Goal: Information Seeking & Learning: Learn about a topic

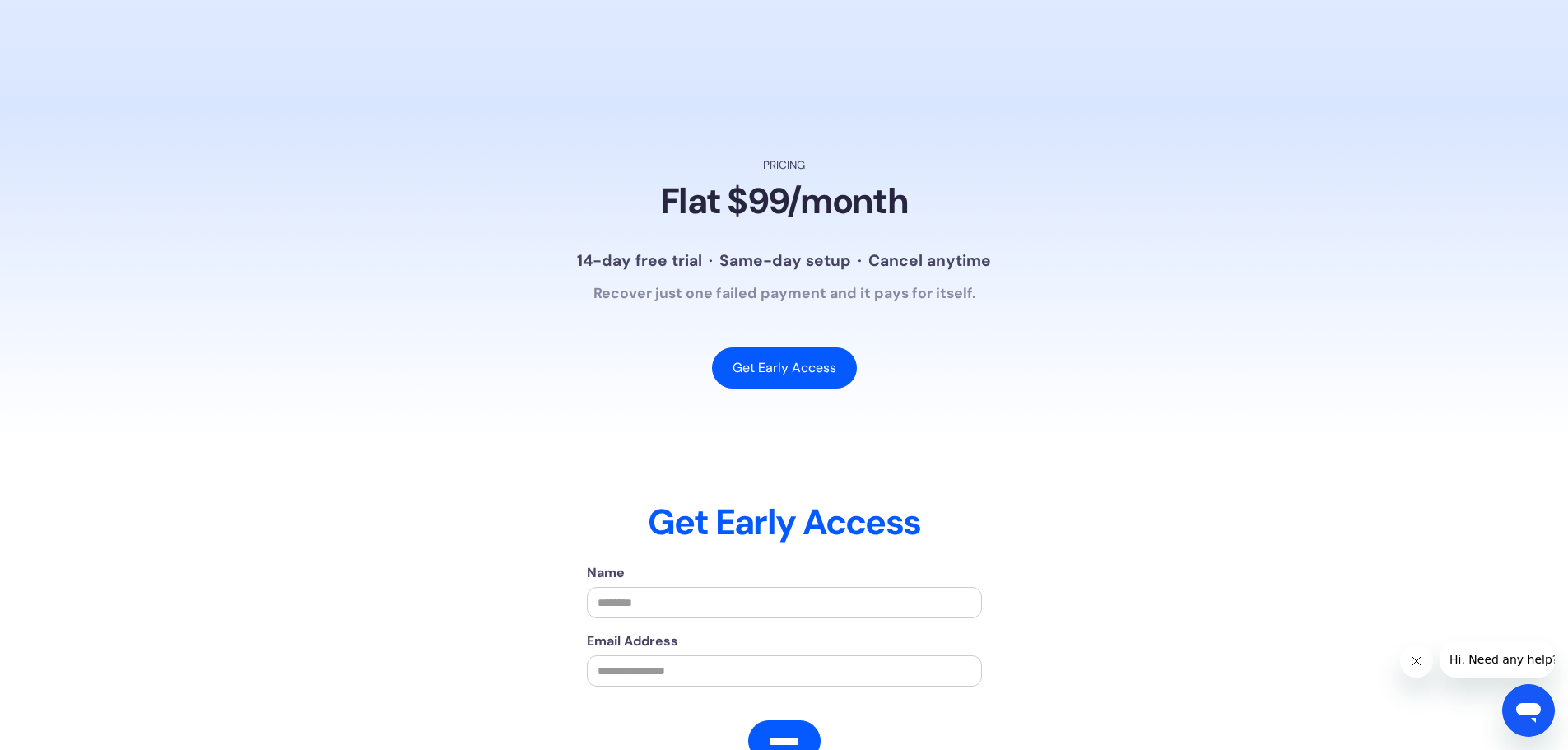
scroll to position [3262, 0]
click at [797, 224] on h2 "Flat $99/month" at bounding box center [784, 202] width 248 height 43
drag, startPoint x: 797, startPoint y: 233, endPoint x: 1375, endPoint y: 358, distance: 591.4
click at [1375, 358] on section "Pricing Flat $99/month 14-day free trial · Same-day setup · Cancel anytime Reco…" at bounding box center [784, 273] width 1568 height 325
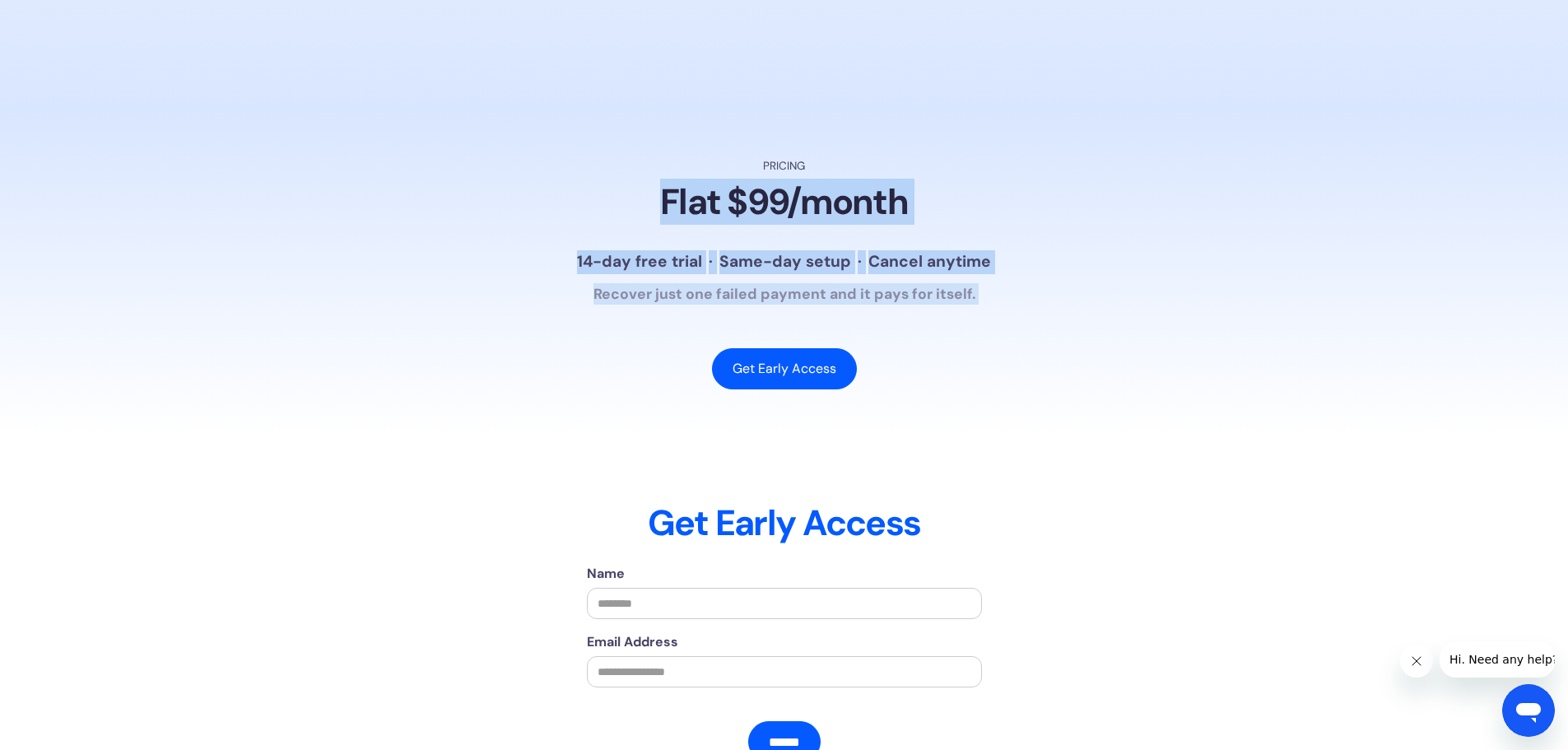
click at [1088, 272] on div "Pricing Flat $99/month 14-day free trial · Same-day setup · Cancel anytime Reco…" at bounding box center [784, 274] width 1119 height 231
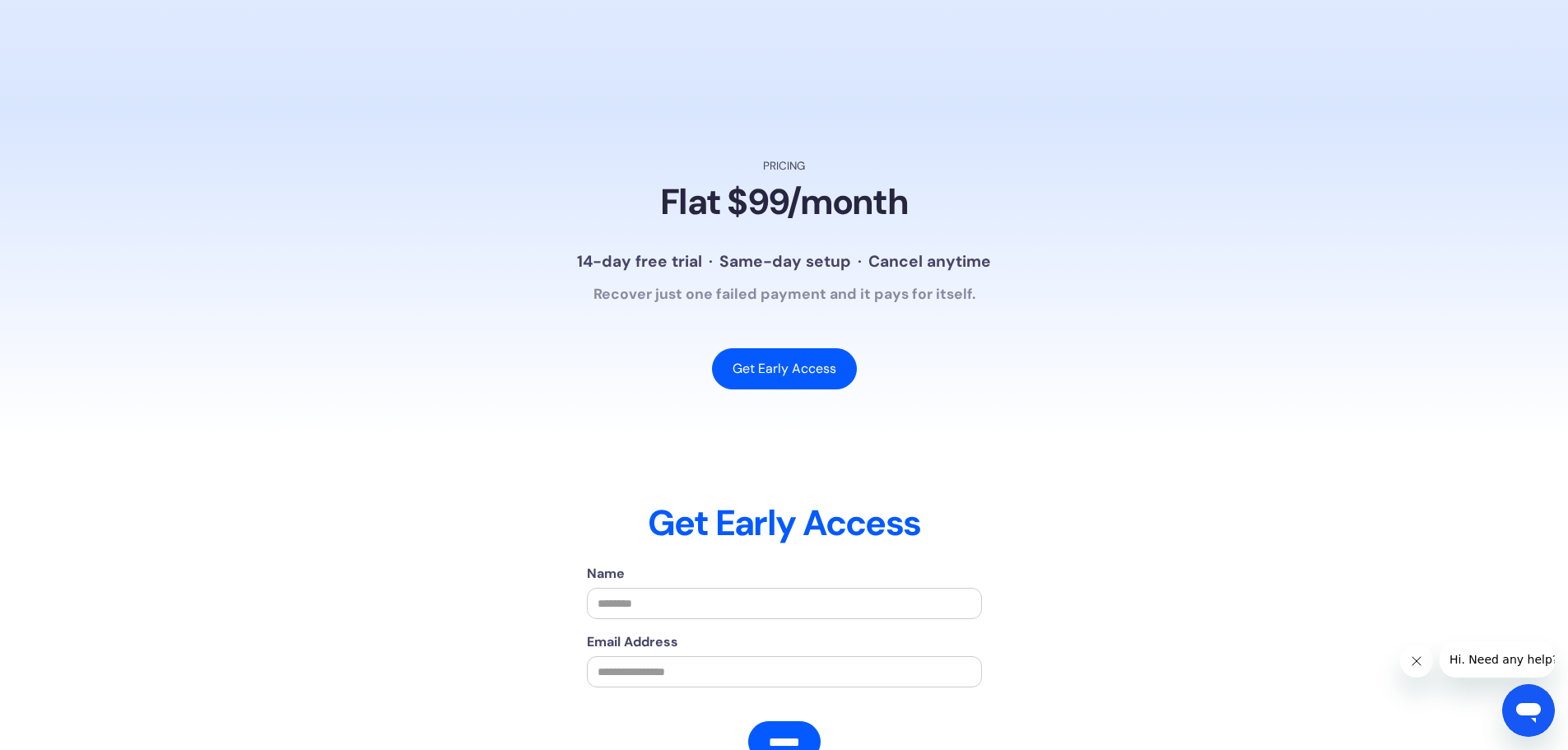
click at [1088, 272] on div "Pricing Flat $99/month 14-day free trial · Same-day setup · Cancel anytime Reco…" at bounding box center [784, 274] width 1119 height 231
drag, startPoint x: 1088, startPoint y: 272, endPoint x: 1038, endPoint y: 173, distance: 110.9
click at [1038, 173] on section "Pricing Flat $99/month 14-day free trial · Same-day setup · Cancel anytime Reco…" at bounding box center [784, 273] width 1568 height 325
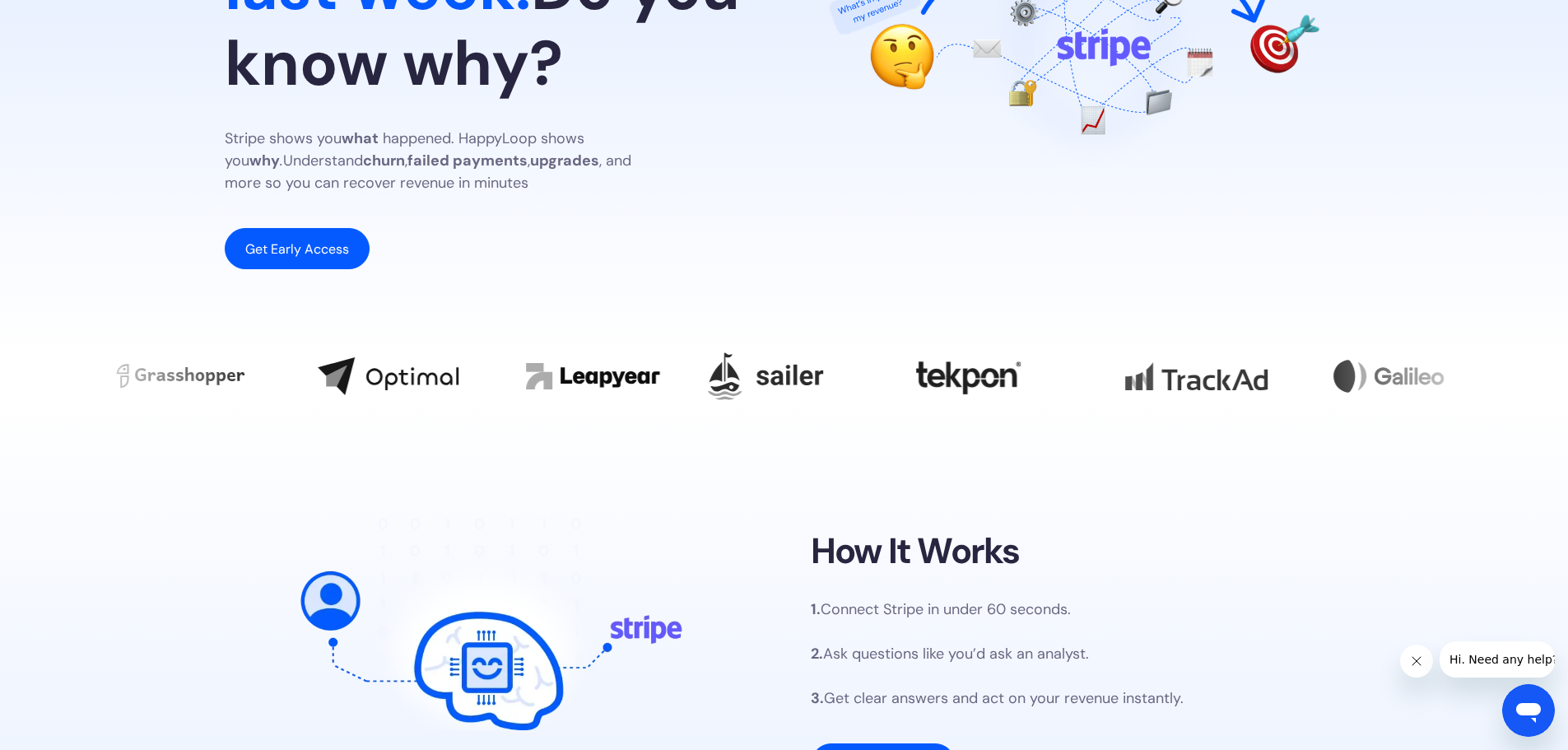
scroll to position [0, 0]
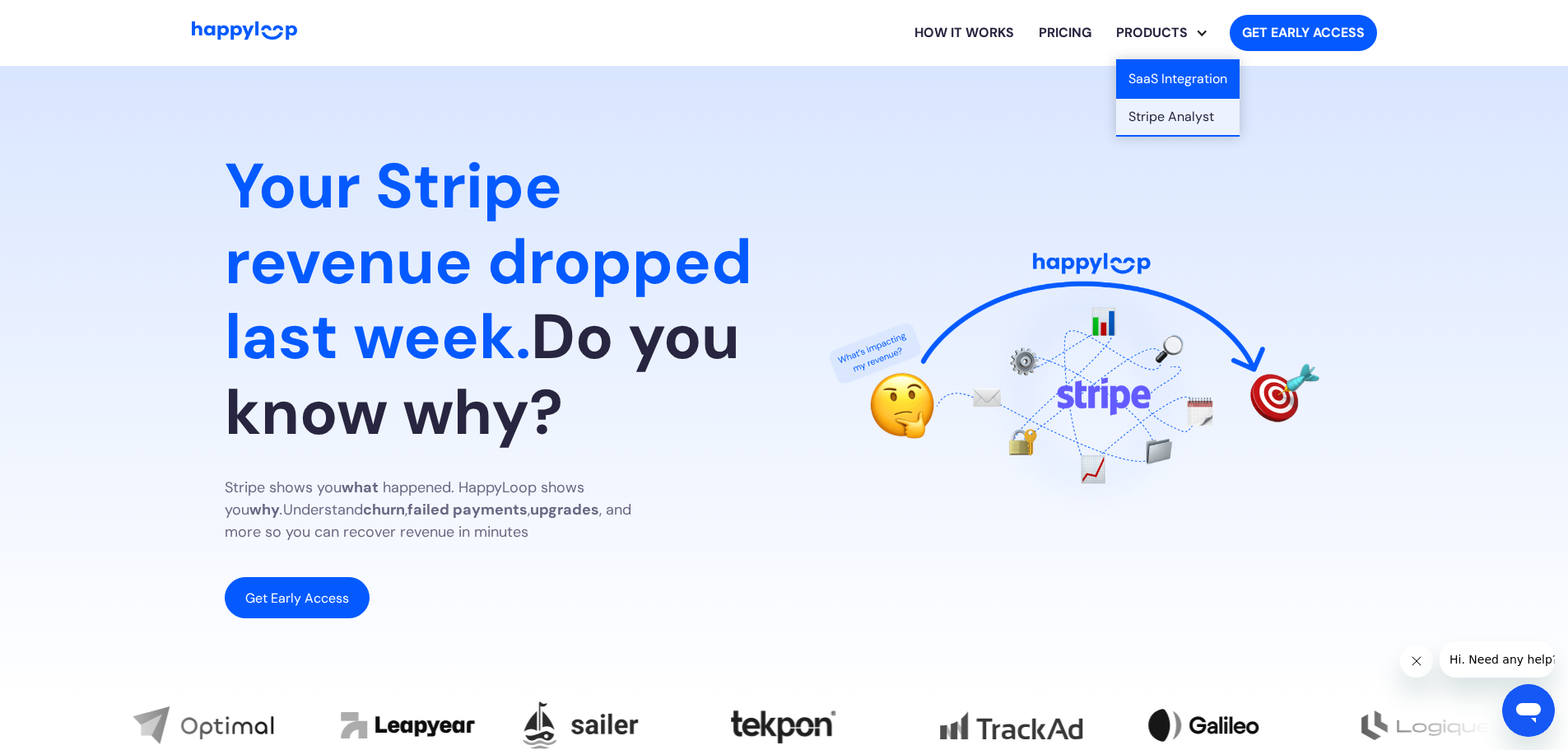
click at [1167, 75] on link "SaaS Integration" at bounding box center [1177, 80] width 123 height 38
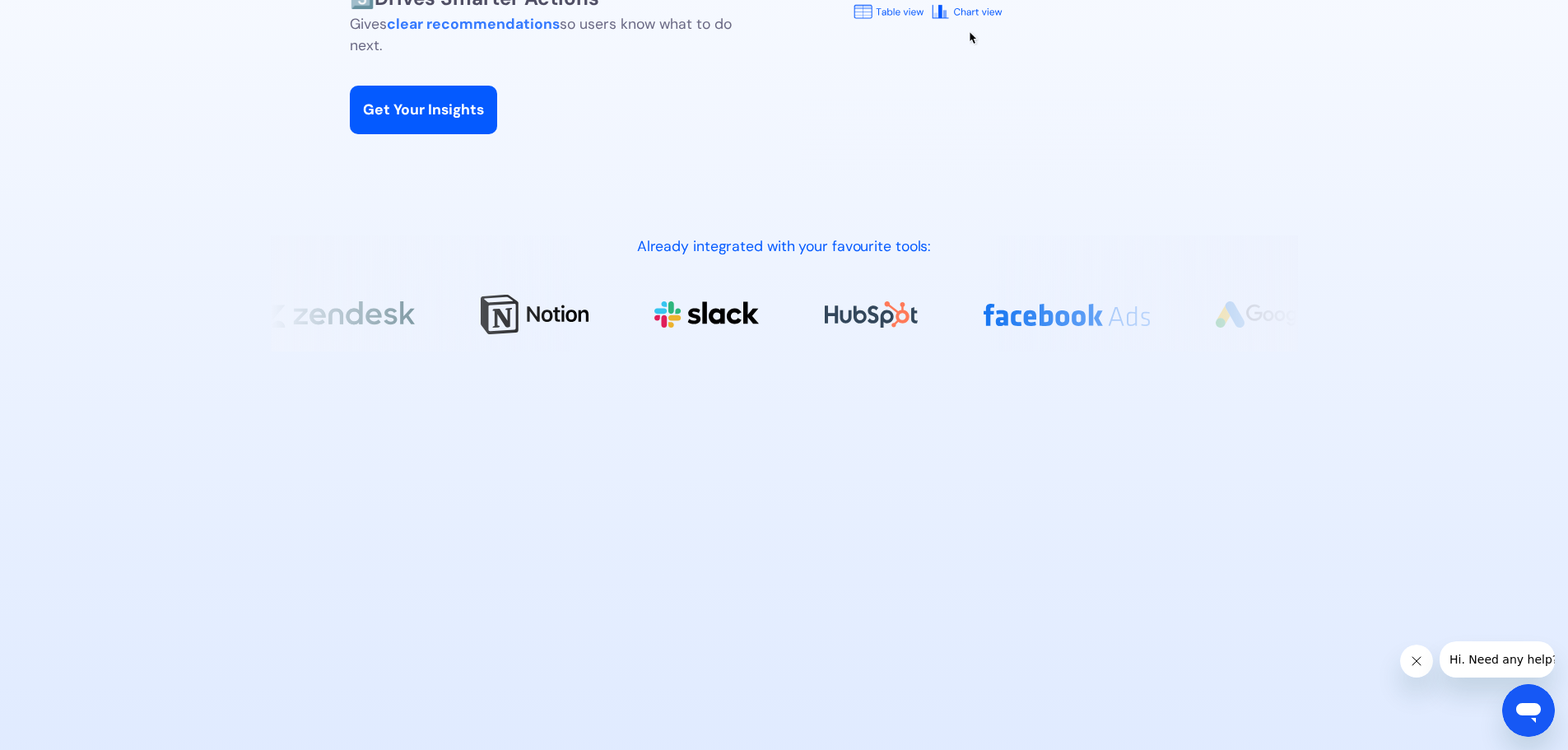
scroll to position [746, 0]
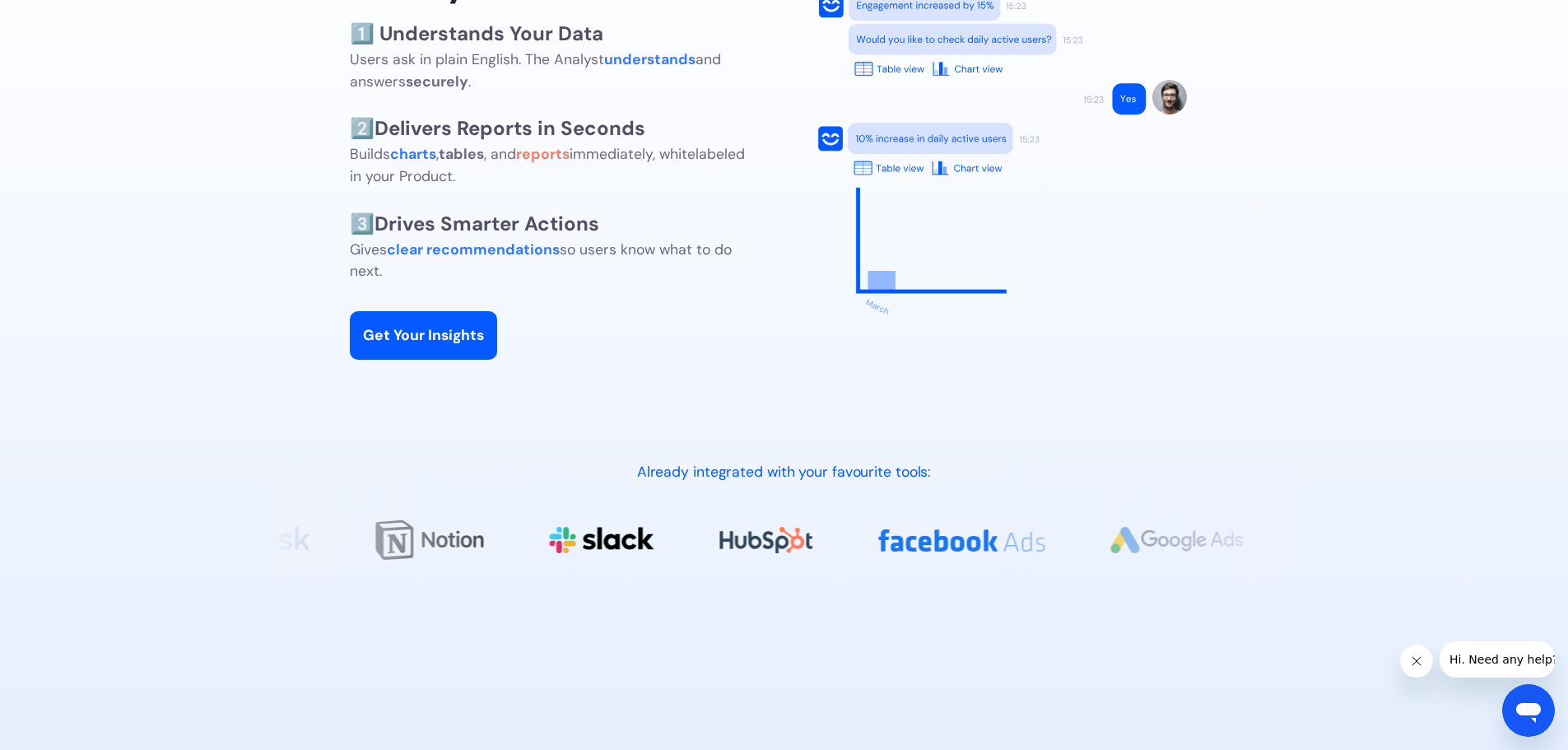
click at [674, 469] on div "Already integrated with your favourite tools:" at bounding box center [784, 471] width 1027 height 21
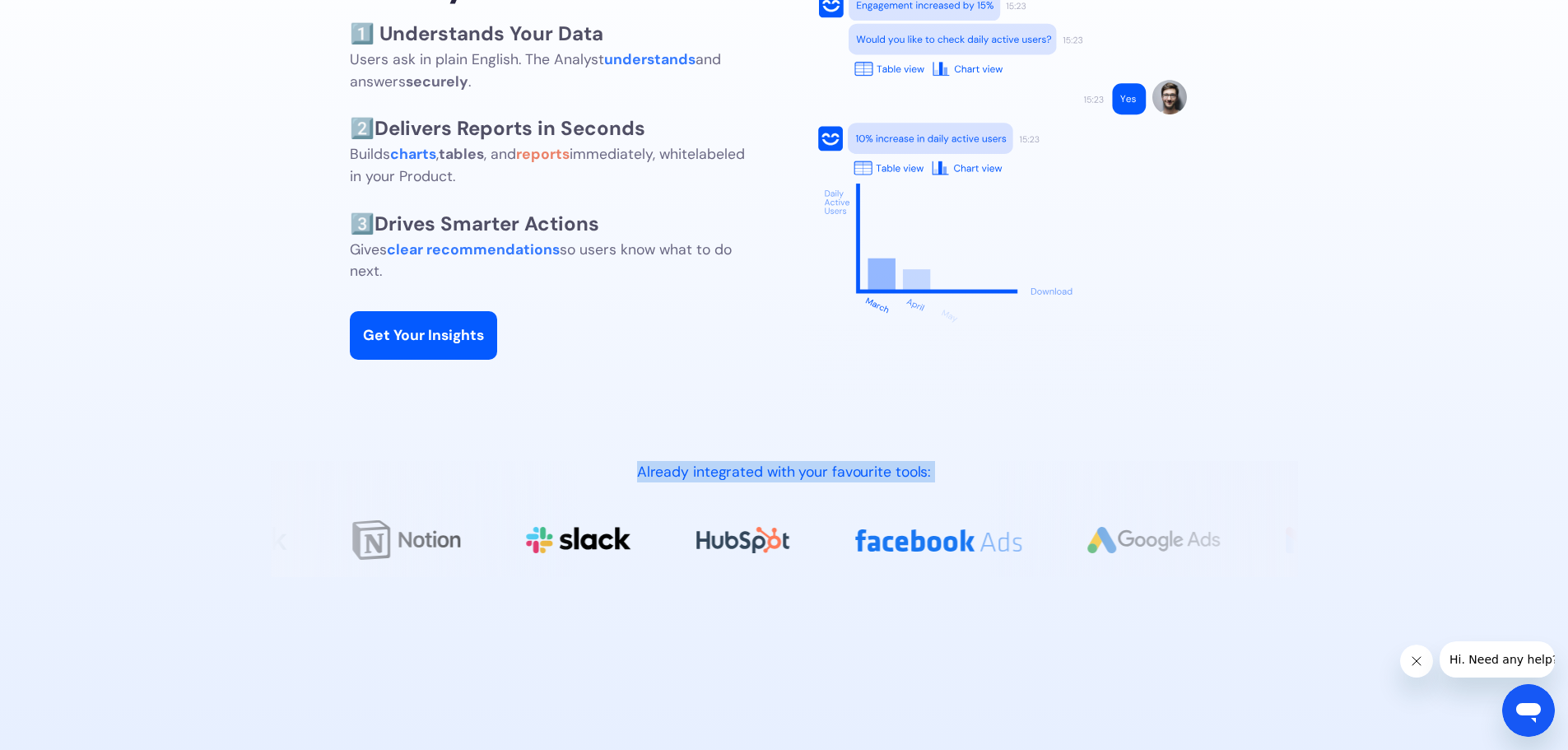
click at [674, 469] on div "Already integrated with your favourite tools:" at bounding box center [784, 471] width 1027 height 21
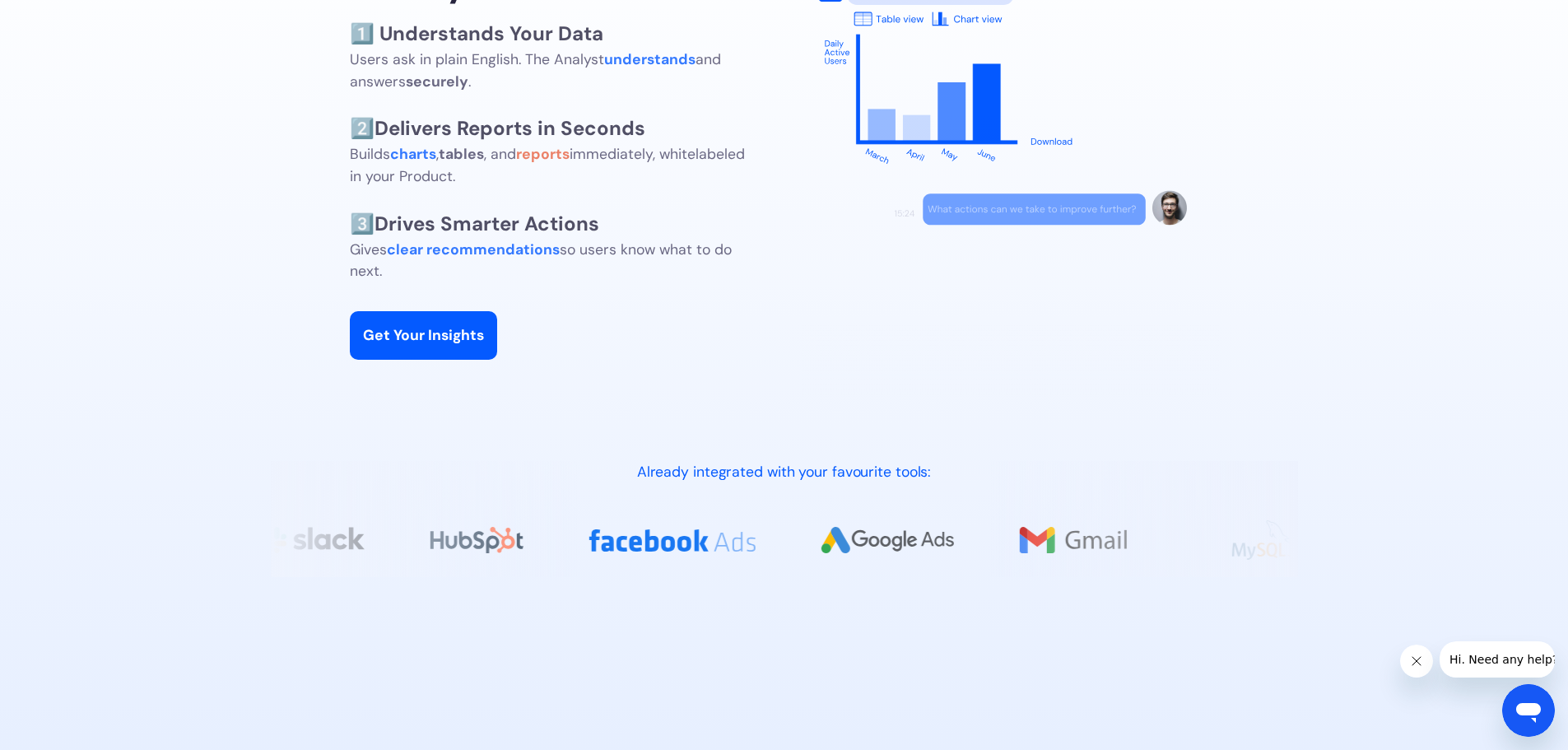
drag, startPoint x: 1516, startPoint y: 495, endPoint x: 1223, endPoint y: 430, distance: 300.1
click at [1223, 430] on section "🔑 Turn Data into Decisions Instantly Realtime AI Analyst inside your Product 1️…" at bounding box center [784, 564] width 1568 height 1324
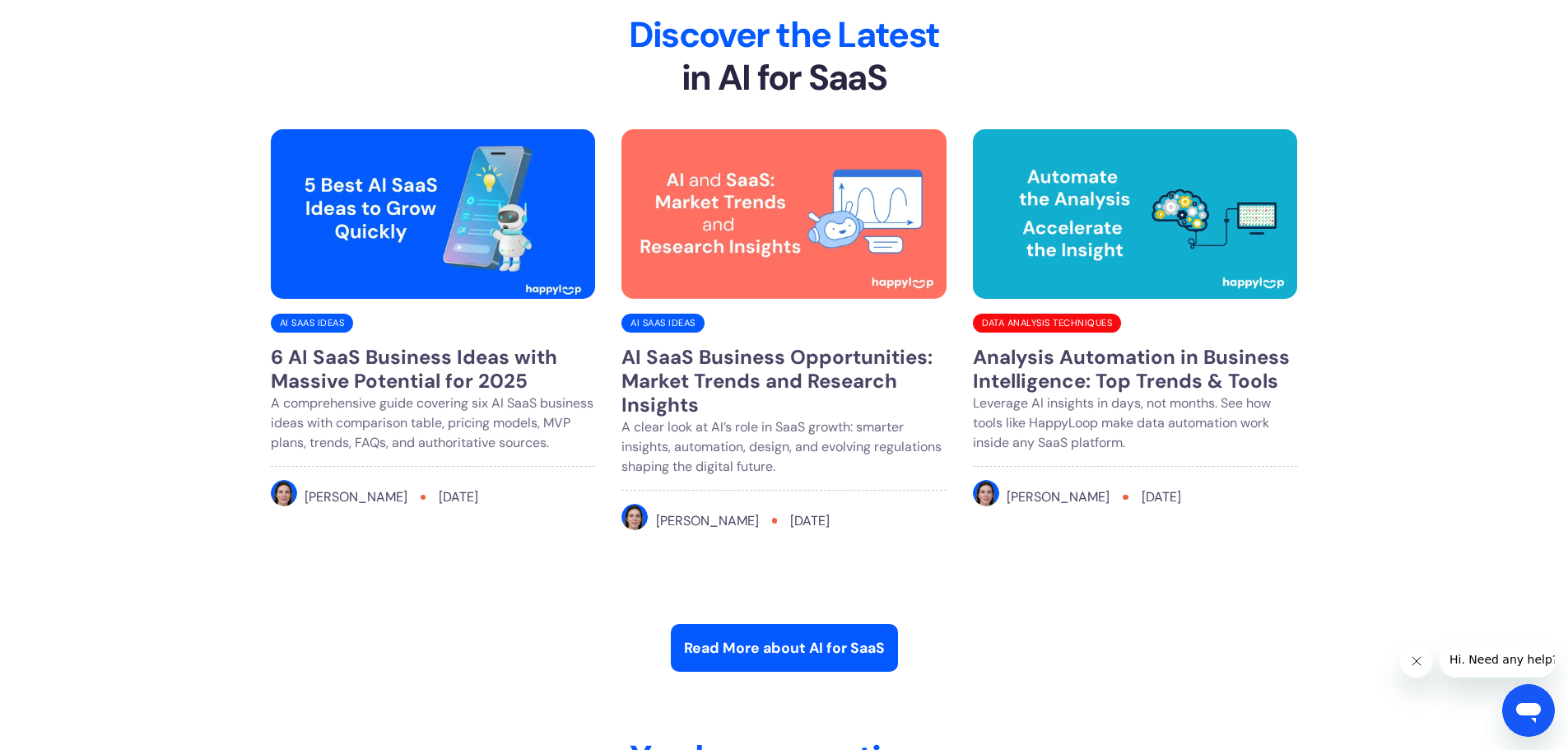
scroll to position [6426, 0]
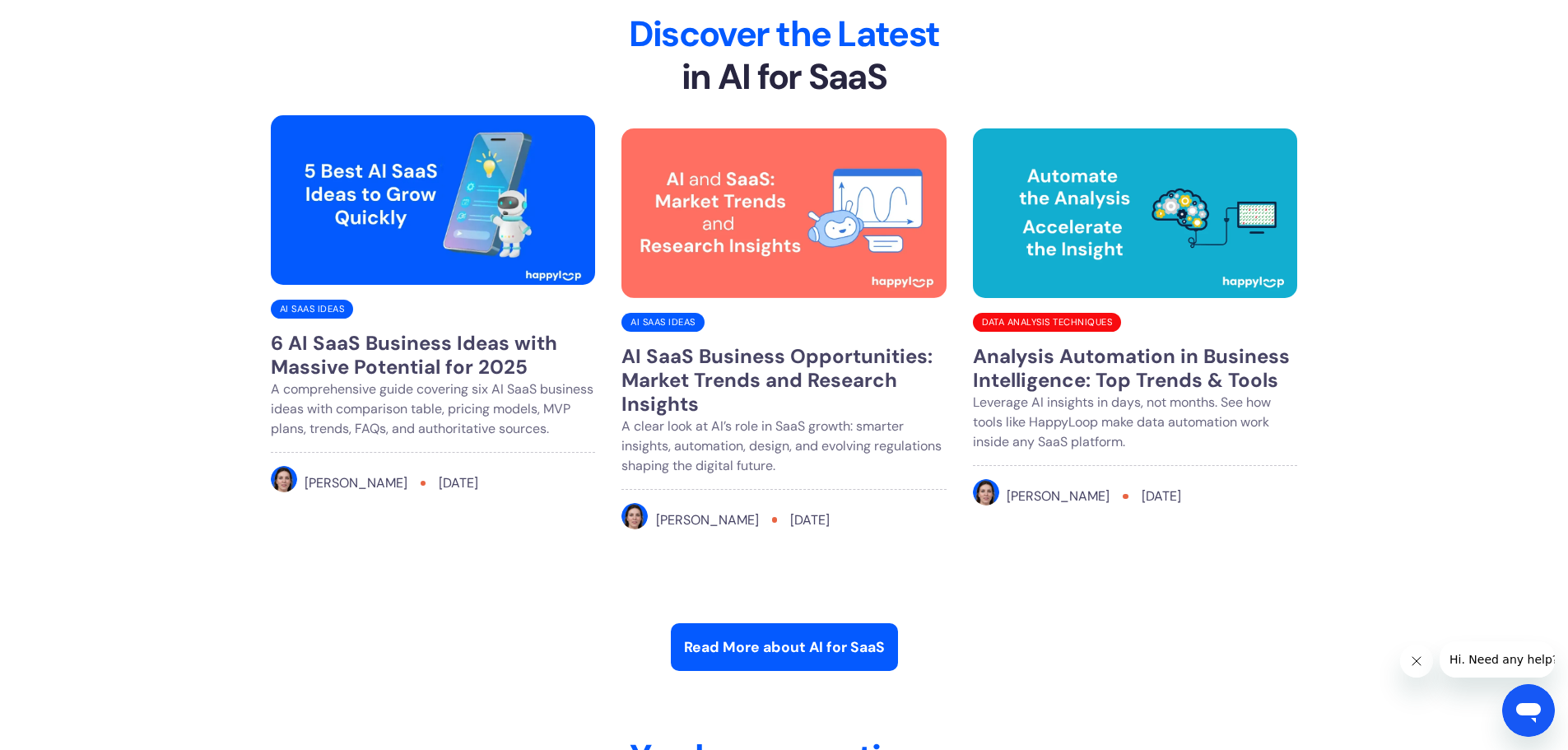
click at [418, 357] on h3 "6 AI SaaS Business Ideas with Massive Potential for 2025" at bounding box center [433, 356] width 325 height 48
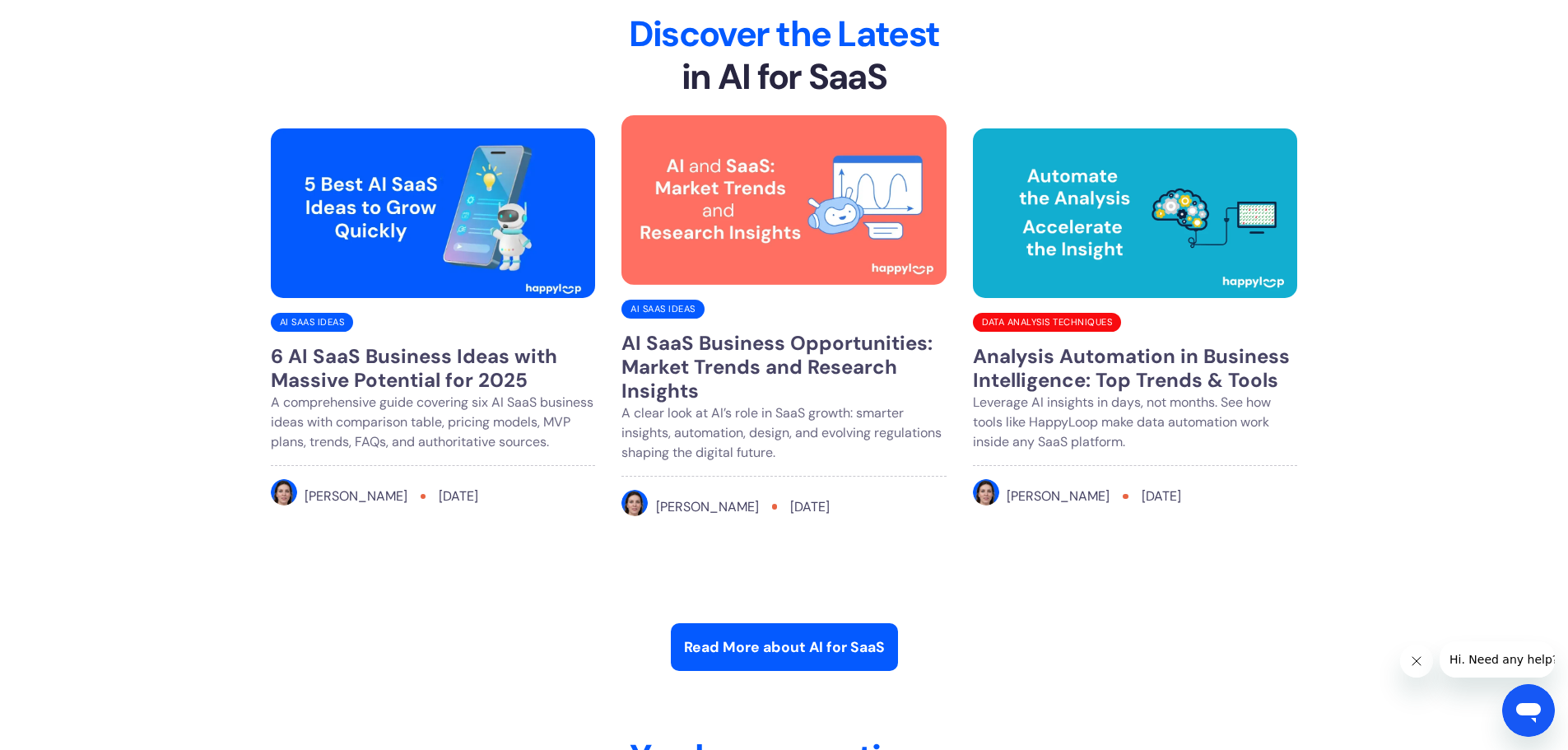
click at [736, 376] on h3 "AI SaaS Business Opportunities: Market Trends and Research Insights" at bounding box center [784, 367] width 325 height 71
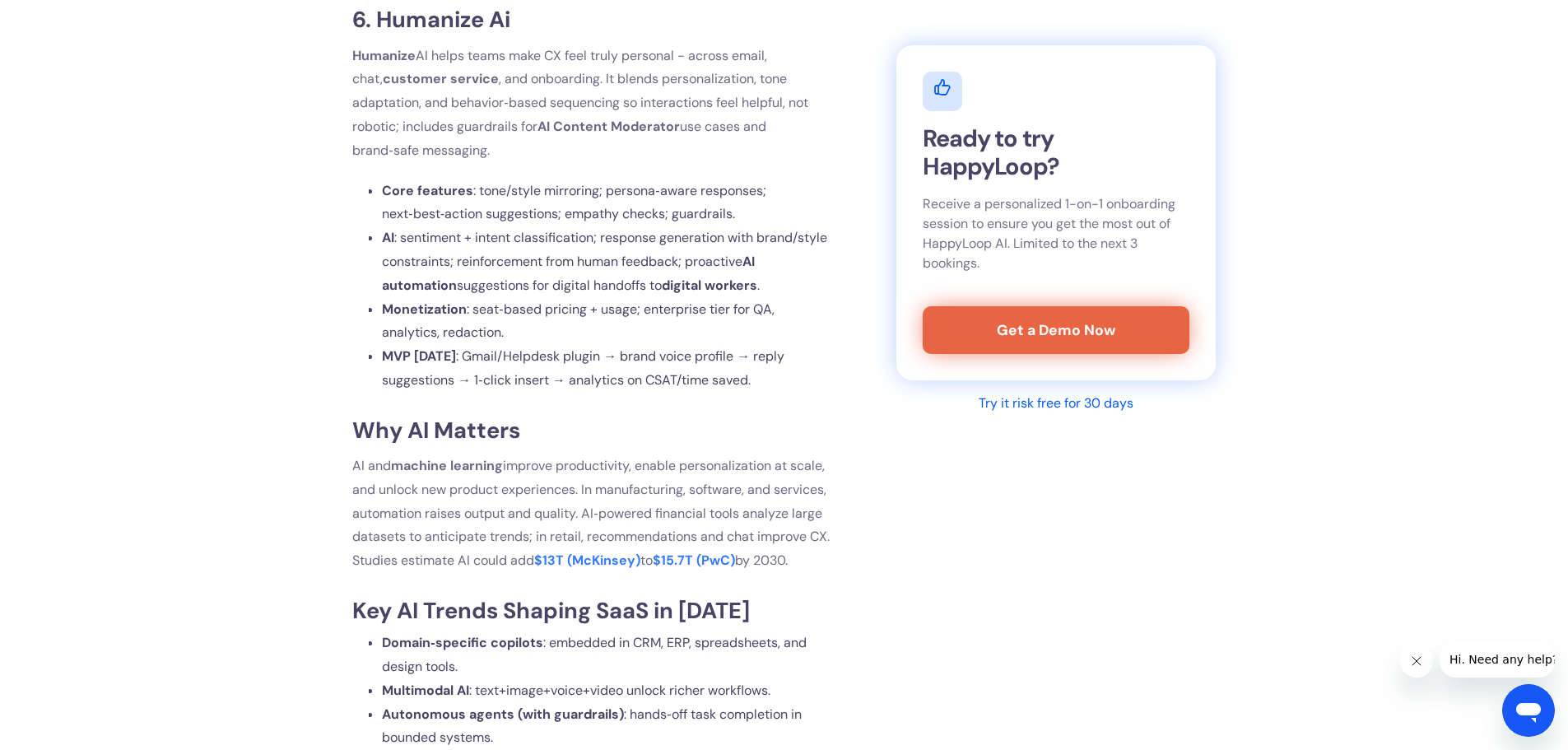
scroll to position [6949, 0]
drag, startPoint x: 470, startPoint y: 203, endPoint x: 336, endPoint y: 174, distance: 137.1
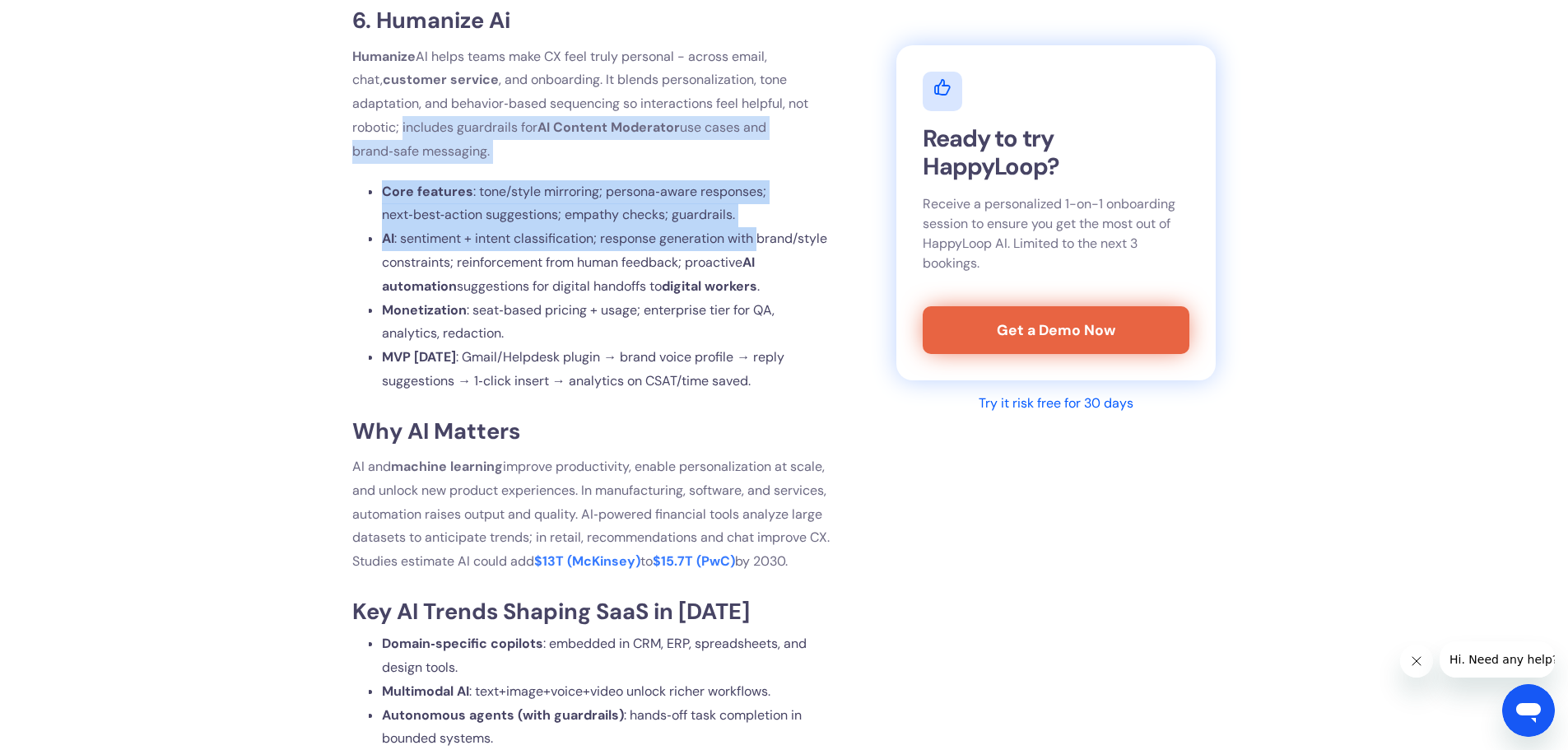
drag, startPoint x: 336, startPoint y: 174, endPoint x: 338, endPoint y: 304, distance: 130.0
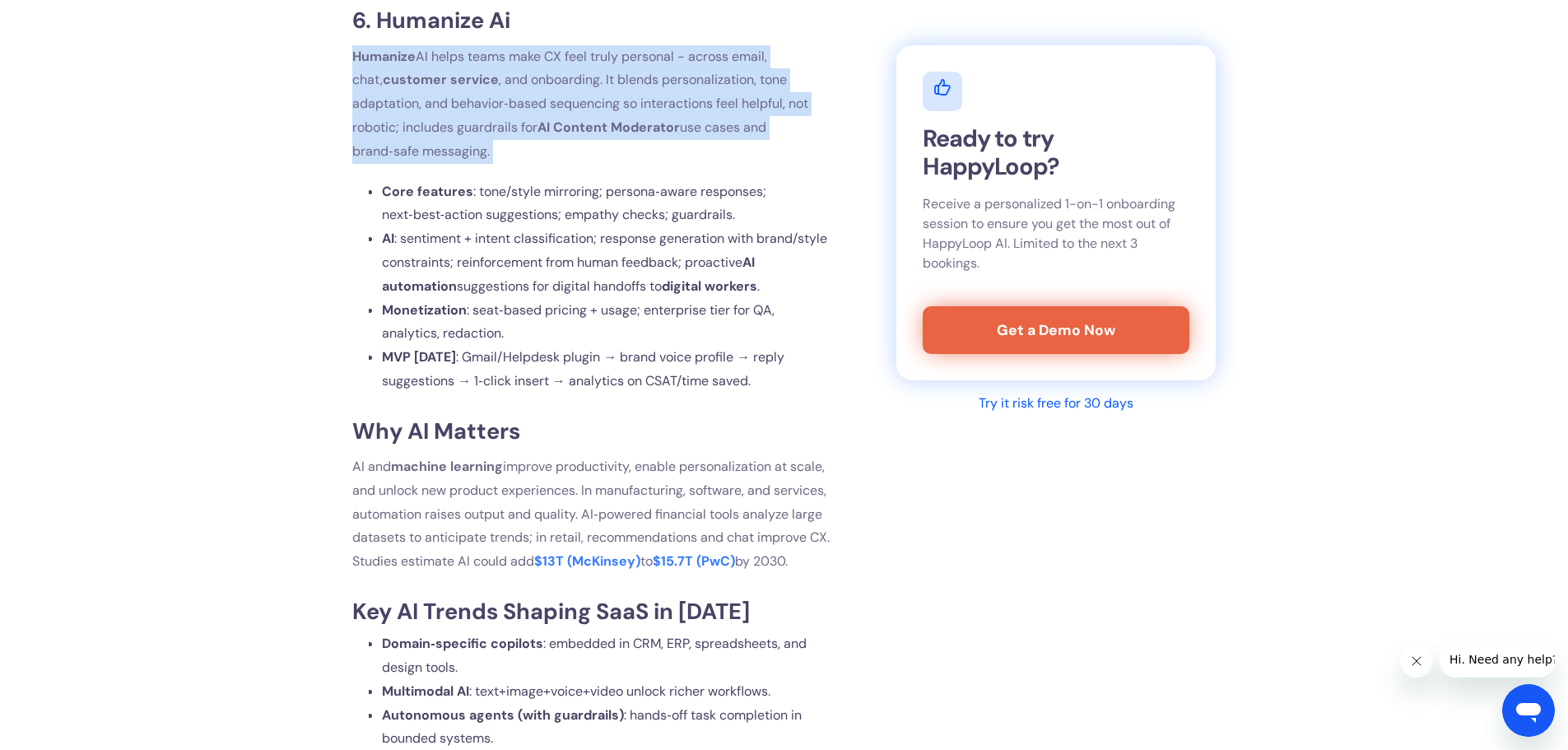
drag, startPoint x: 336, startPoint y: 195, endPoint x: 338, endPoint y: 186, distance: 9.2
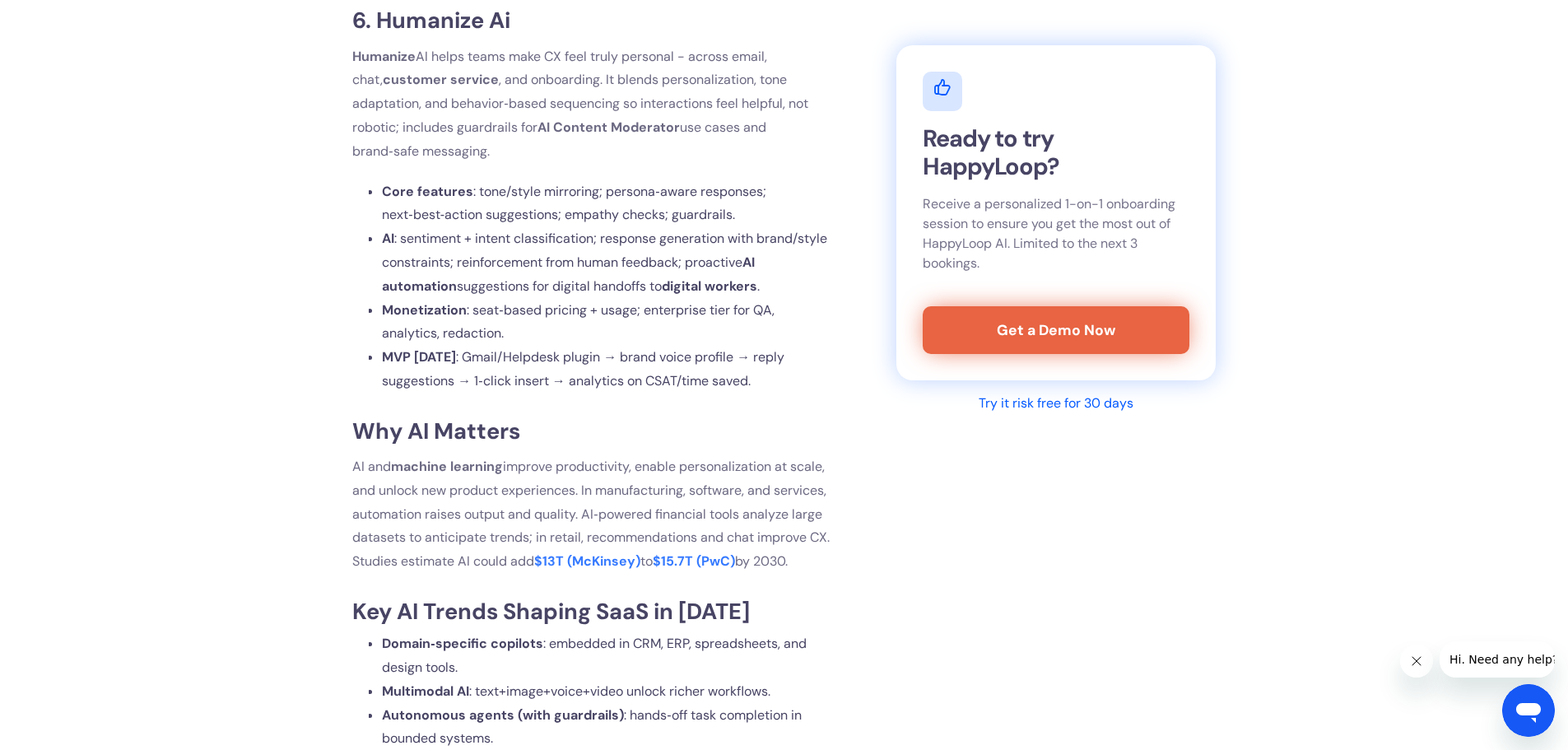
drag, startPoint x: 340, startPoint y: 174, endPoint x: 858, endPoint y: 235, distance: 521.6
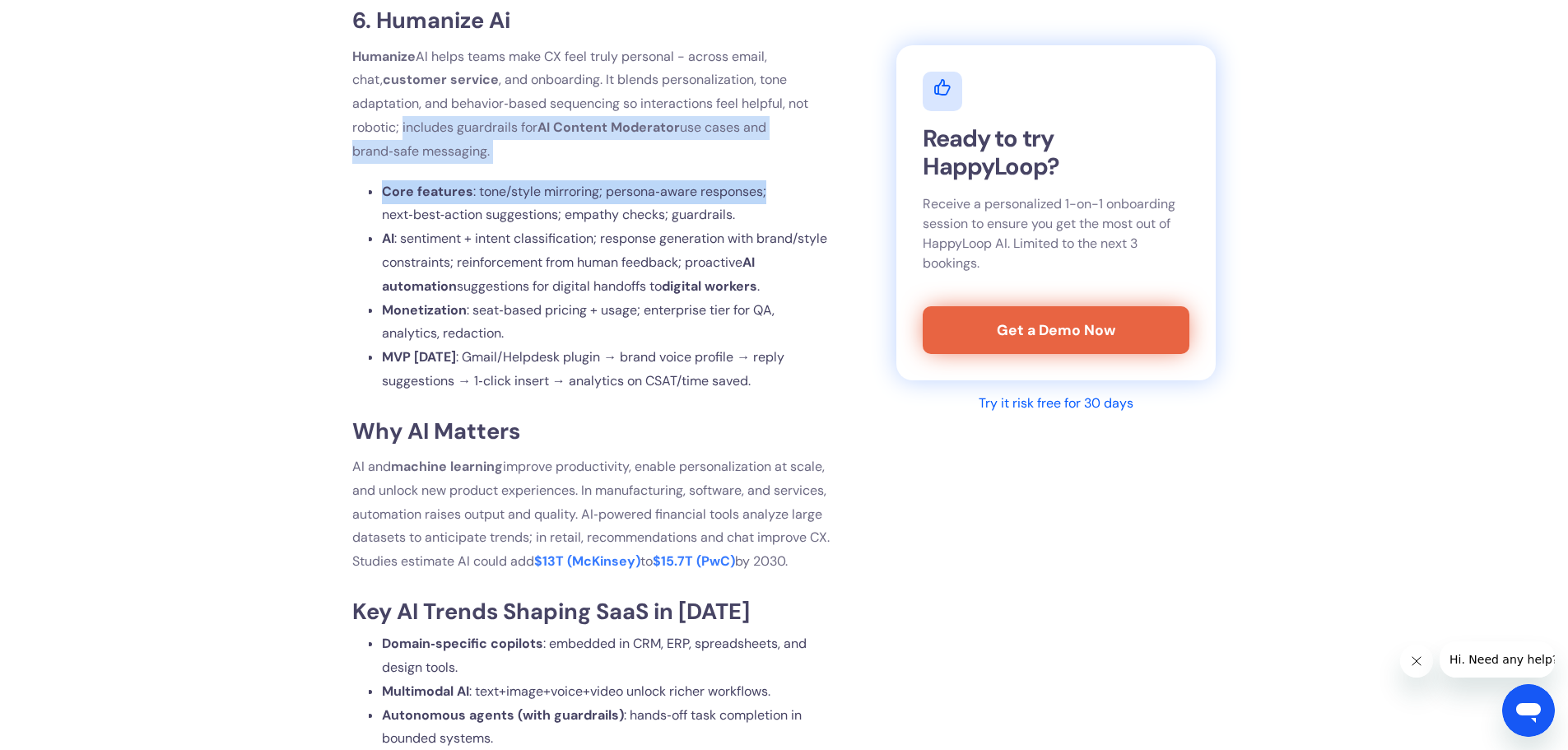
drag, startPoint x: 858, startPoint y: 235, endPoint x: 850, endPoint y: 157, distance: 78.4
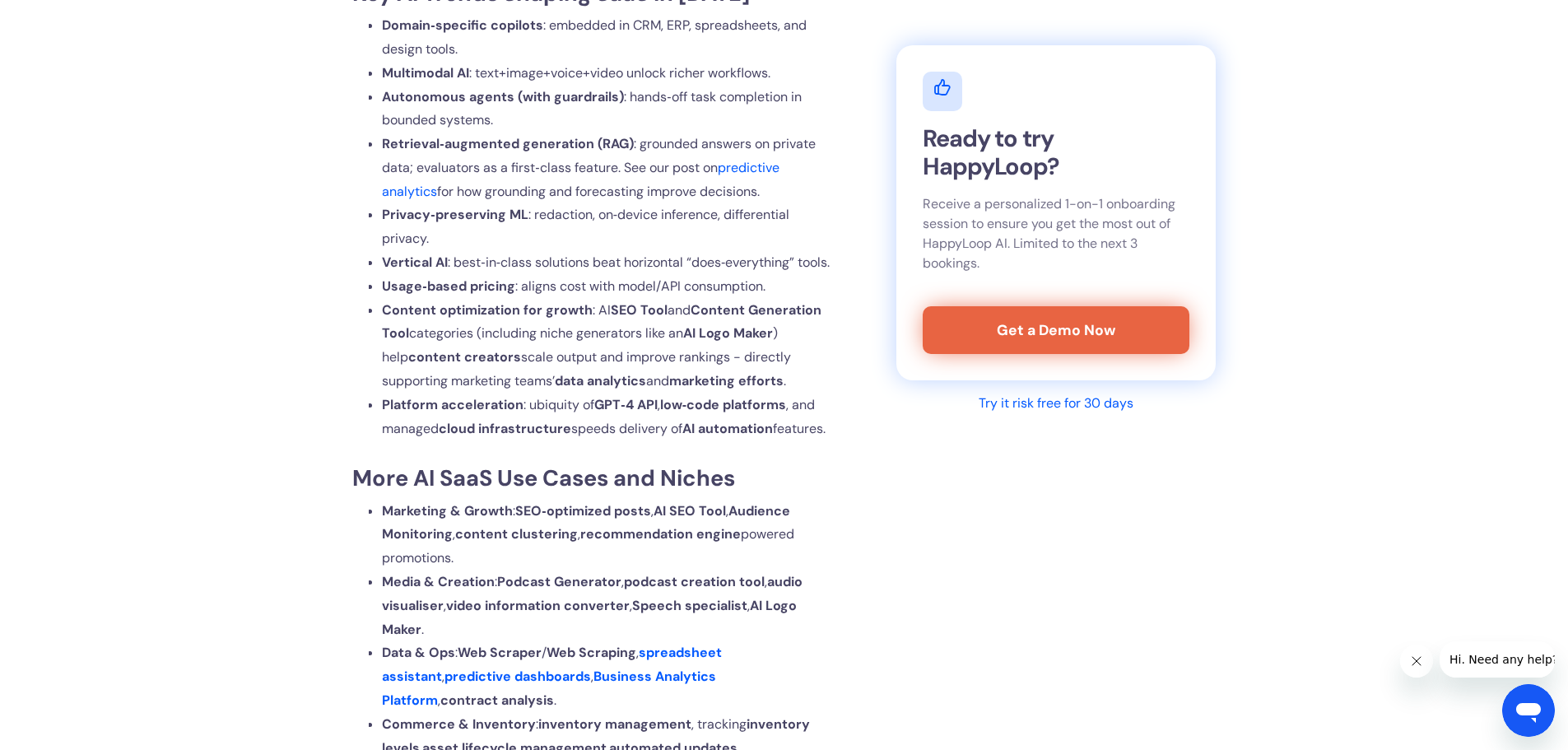
scroll to position [7568, 0]
click at [769, 246] on span ": redaction, on‑device inference, differential privacy." at bounding box center [585, 225] width 408 height 41
drag, startPoint x: 769, startPoint y: 286, endPoint x: 803, endPoint y: 330, distance: 55.6
click at [803, 330] on ul "Domain‑specific copilots : embedded in CRM, ERP, spreadsheets, and design tools…" at bounding box center [599, 226] width 462 height 427
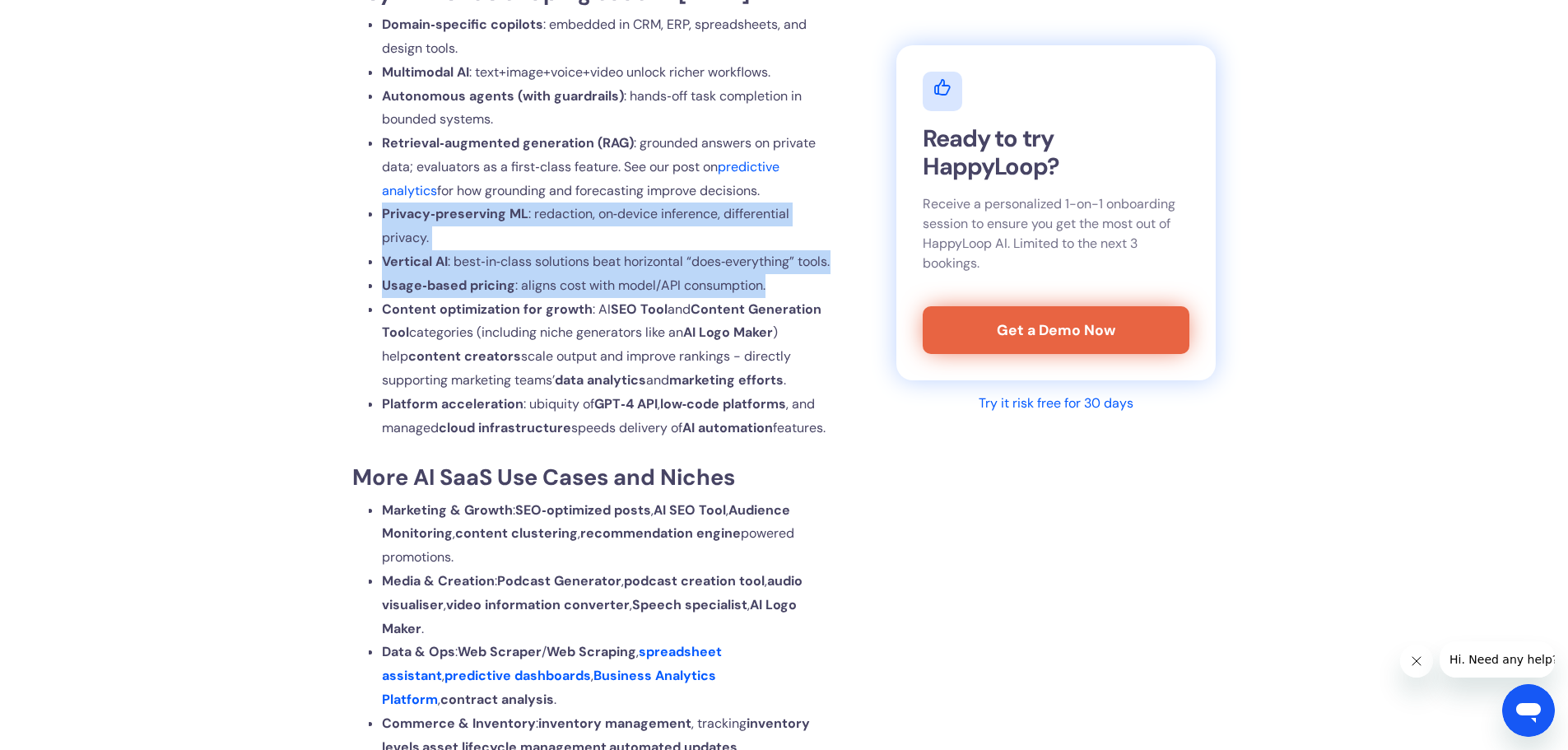
drag, startPoint x: 817, startPoint y: 375, endPoint x: 266, endPoint y: 274, distance: 560.2
drag, startPoint x: 266, startPoint y: 274, endPoint x: 290, endPoint y: 399, distance: 127.3
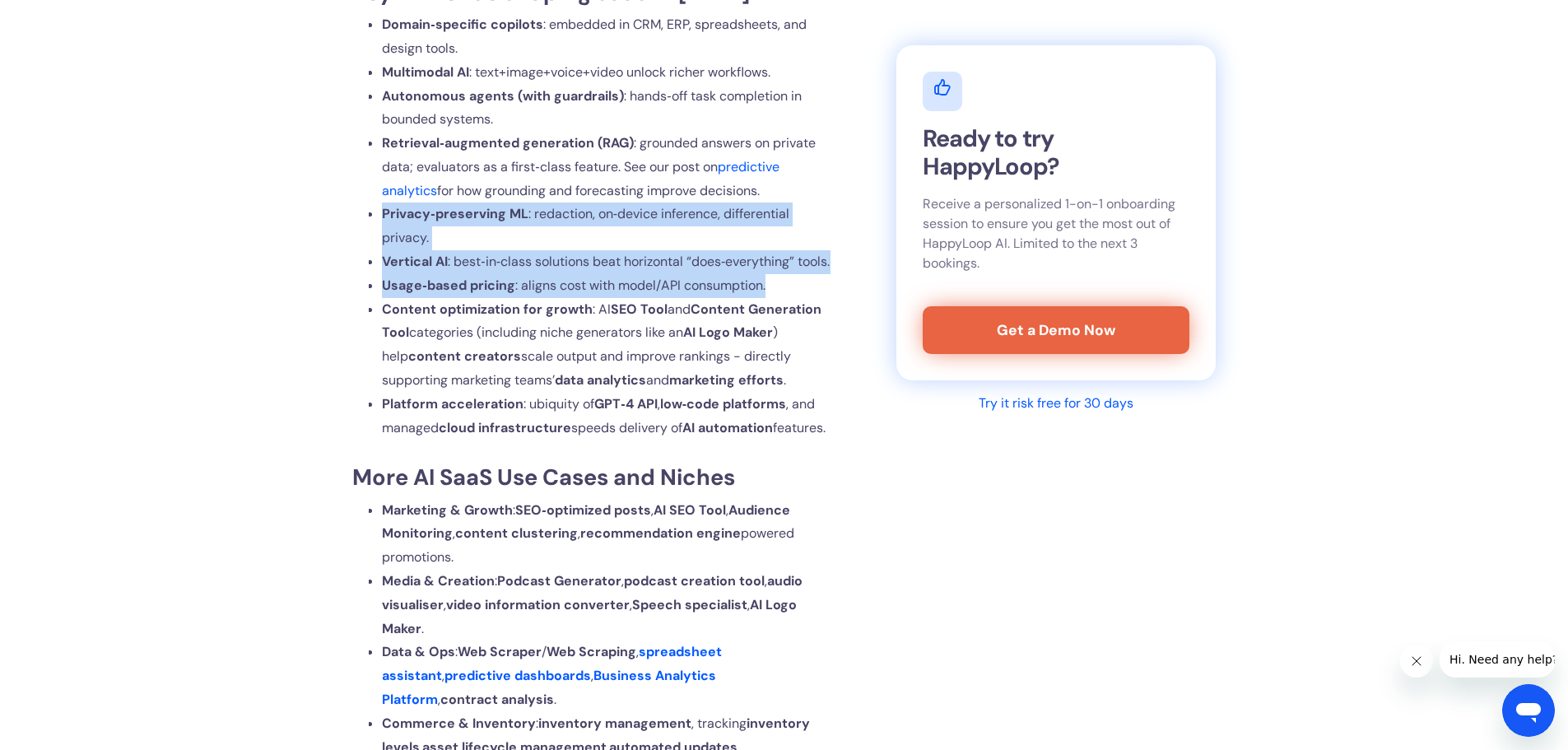
drag, startPoint x: 290, startPoint y: 399, endPoint x: 307, endPoint y: 285, distance: 115.3
drag, startPoint x: 307, startPoint y: 285, endPoint x: 310, endPoint y: 369, distance: 84.1
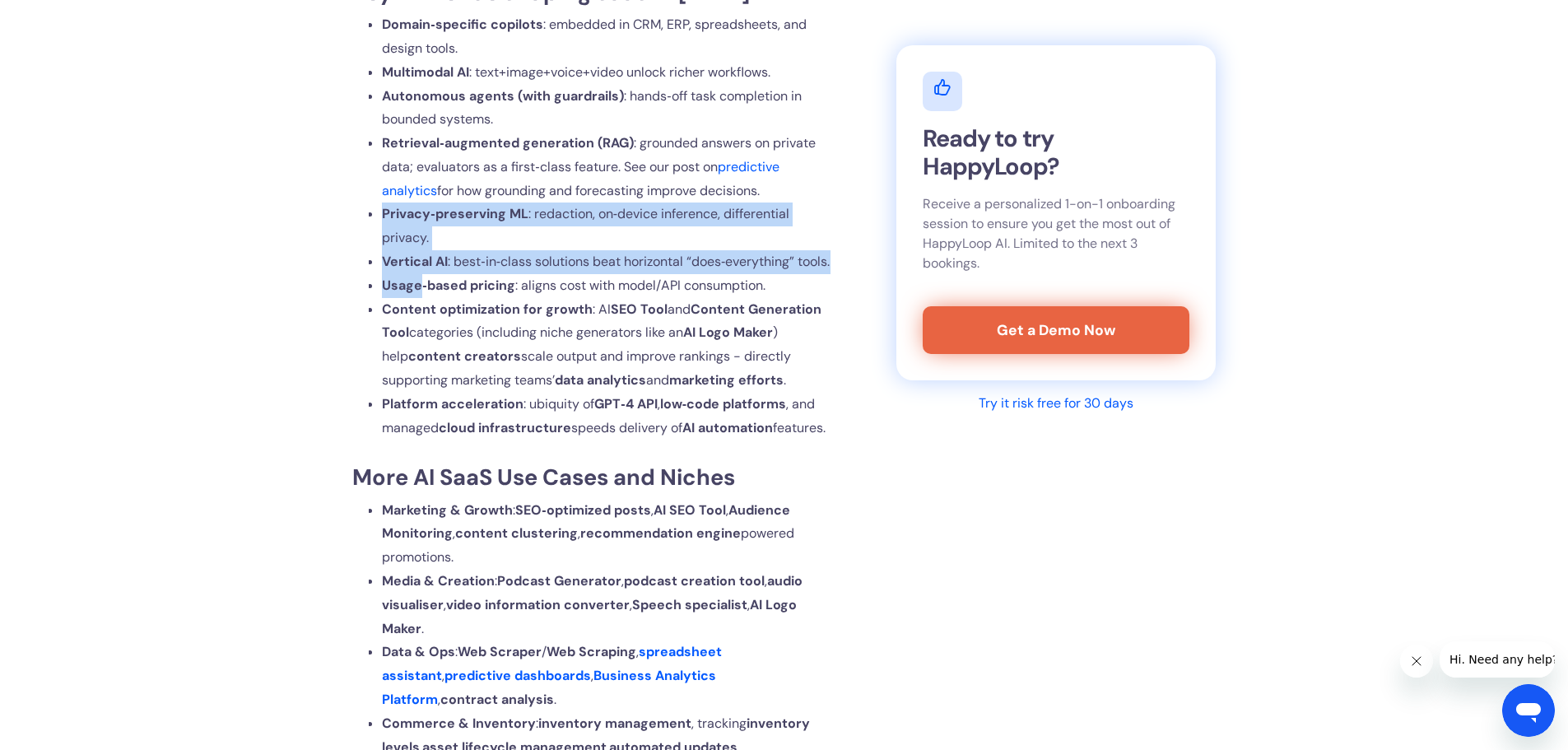
drag, startPoint x: 844, startPoint y: 380, endPoint x: 282, endPoint y: 284, distance: 570.1
drag, startPoint x: 282, startPoint y: 284, endPoint x: 295, endPoint y: 402, distance: 118.7
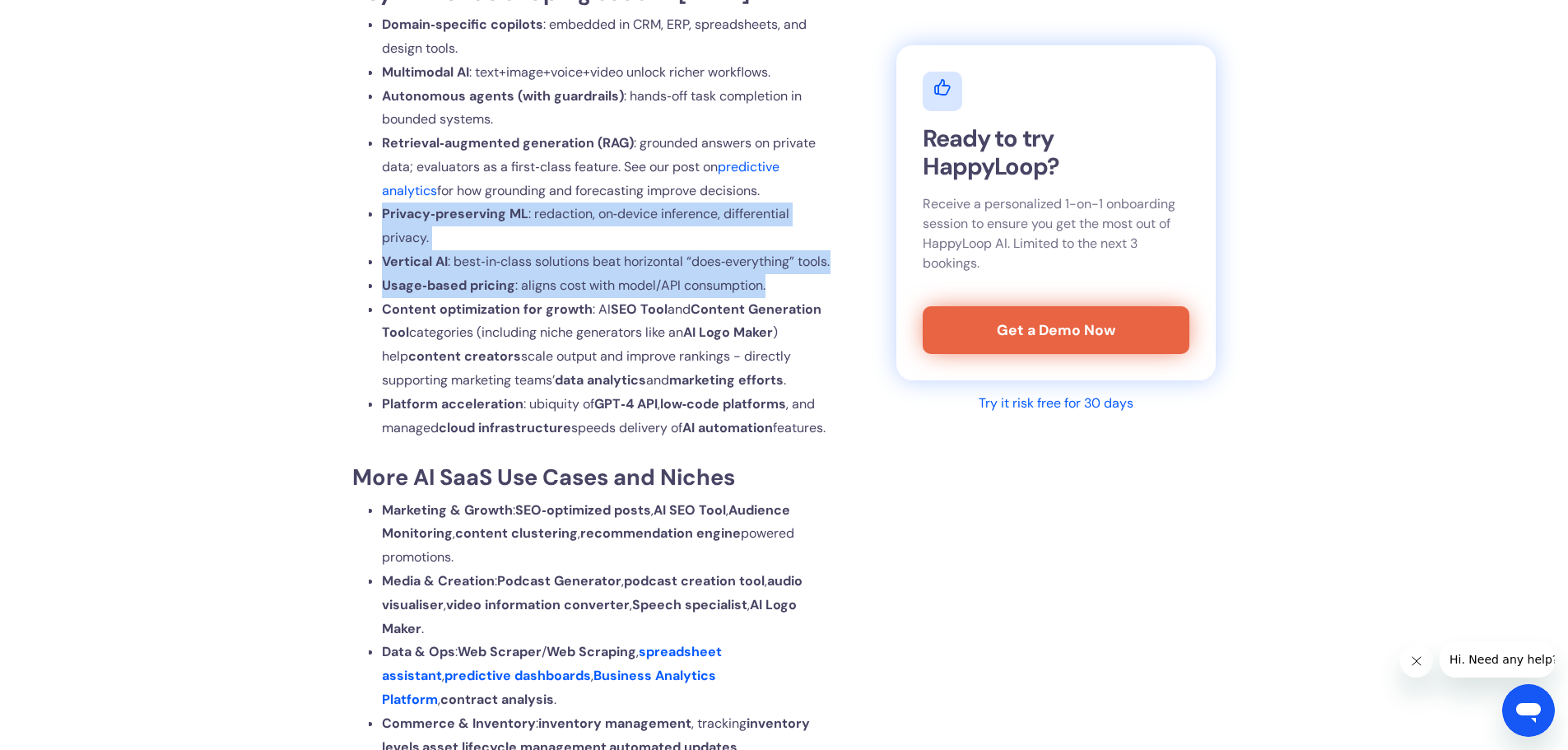
drag, startPoint x: 295, startPoint y: 402, endPoint x: 293, endPoint y: 274, distance: 128.0
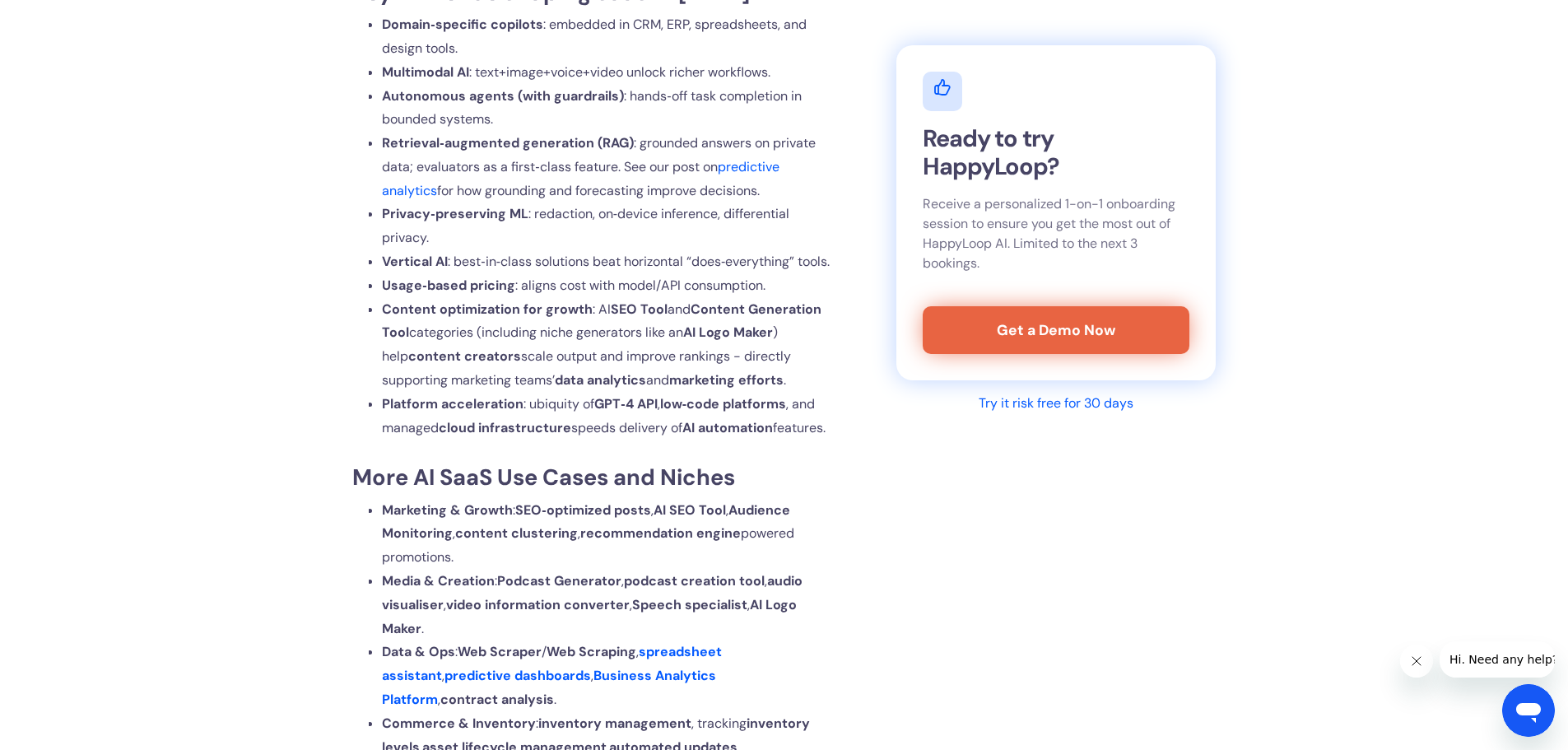
drag, startPoint x: 1220, startPoint y: 433, endPoint x: 1319, endPoint y: 499, distance: 119.0
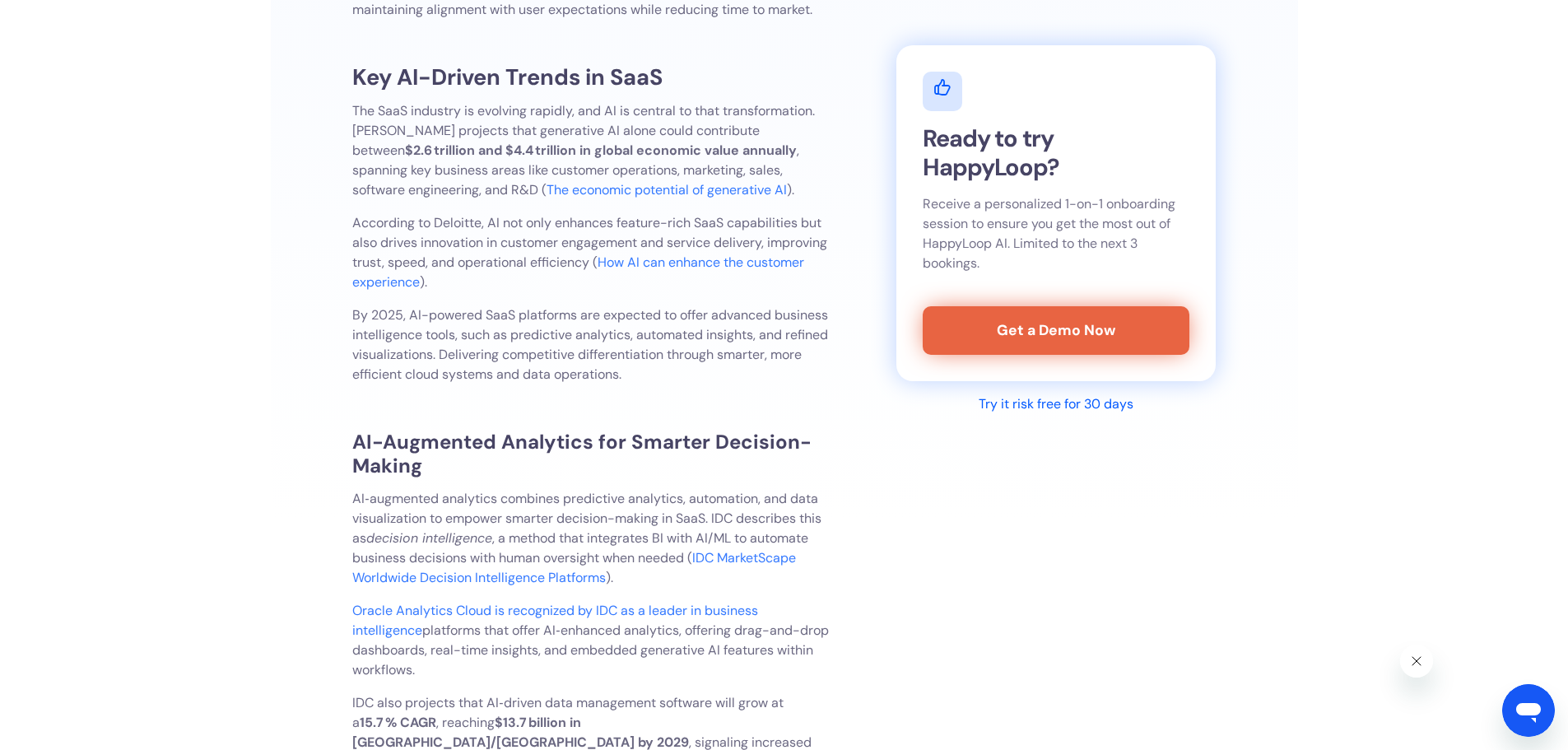
scroll to position [3727, 0]
